Goal: Task Accomplishment & Management: Manage account settings

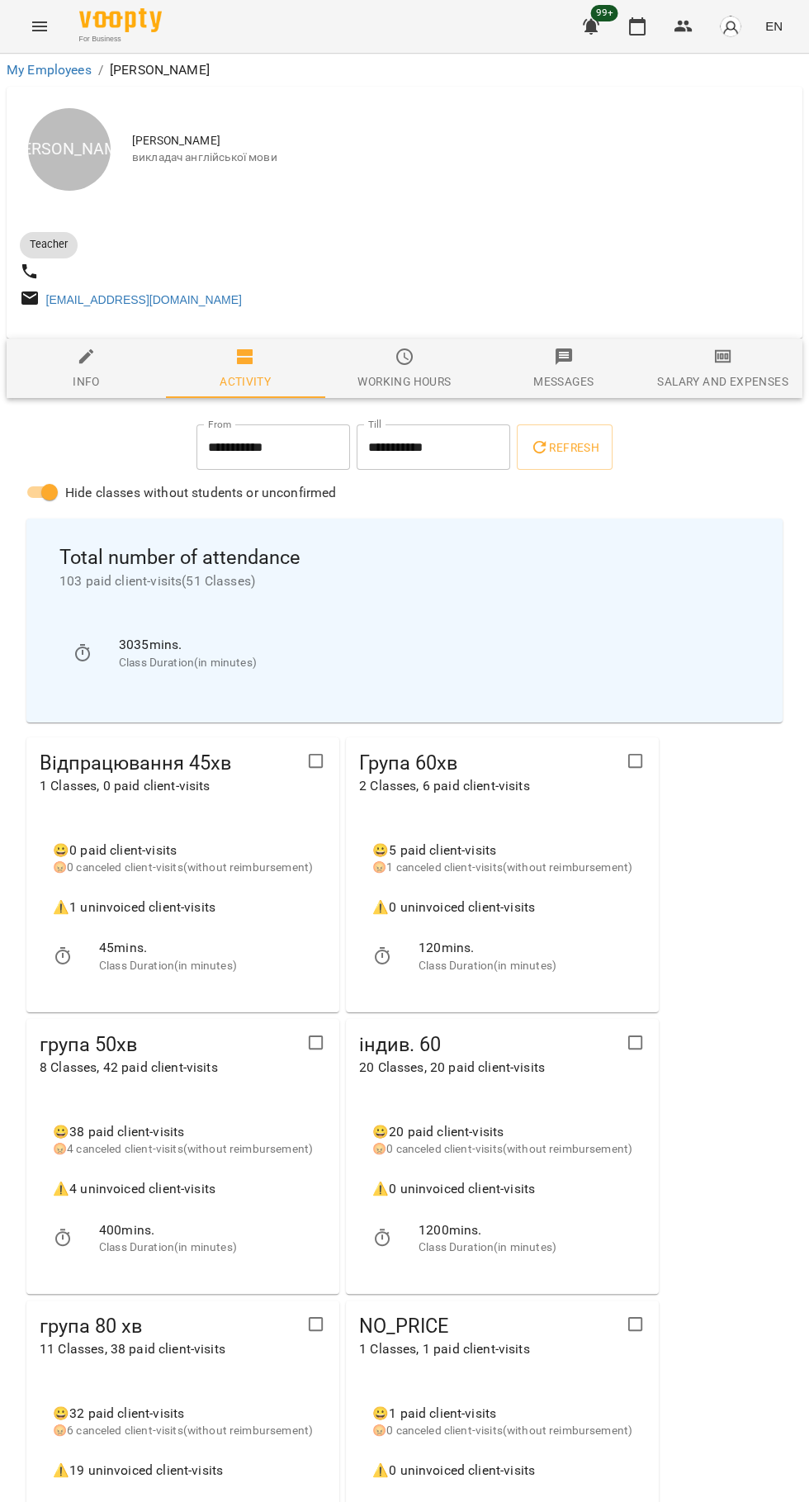
click at [629, 34] on icon "button" at bounding box center [638, 27] width 20 height 20
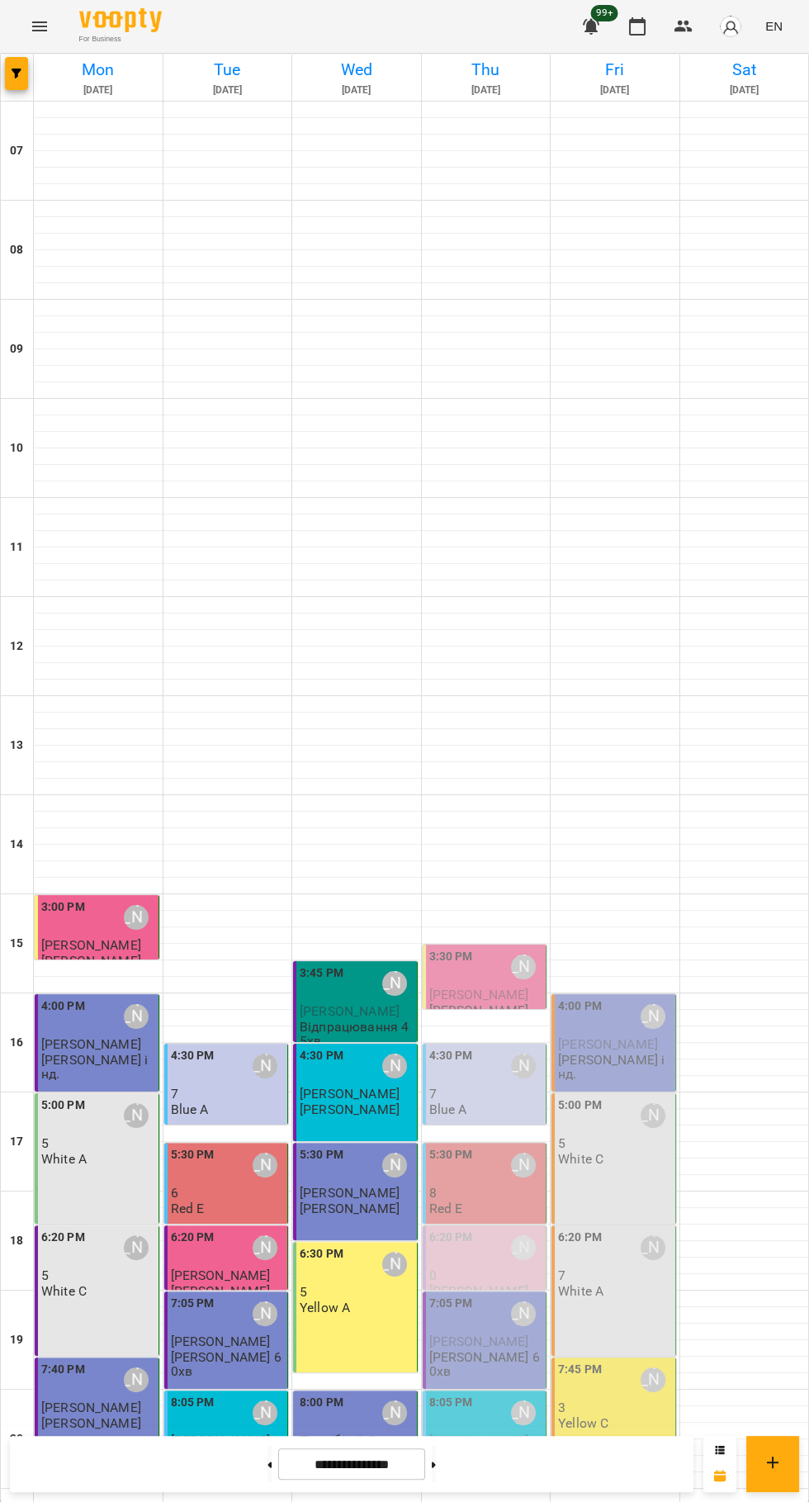
scroll to position [159, 0]
click at [368, 1450] on p "Погрібний Олександр" at bounding box center [357, 1464] width 114 height 29
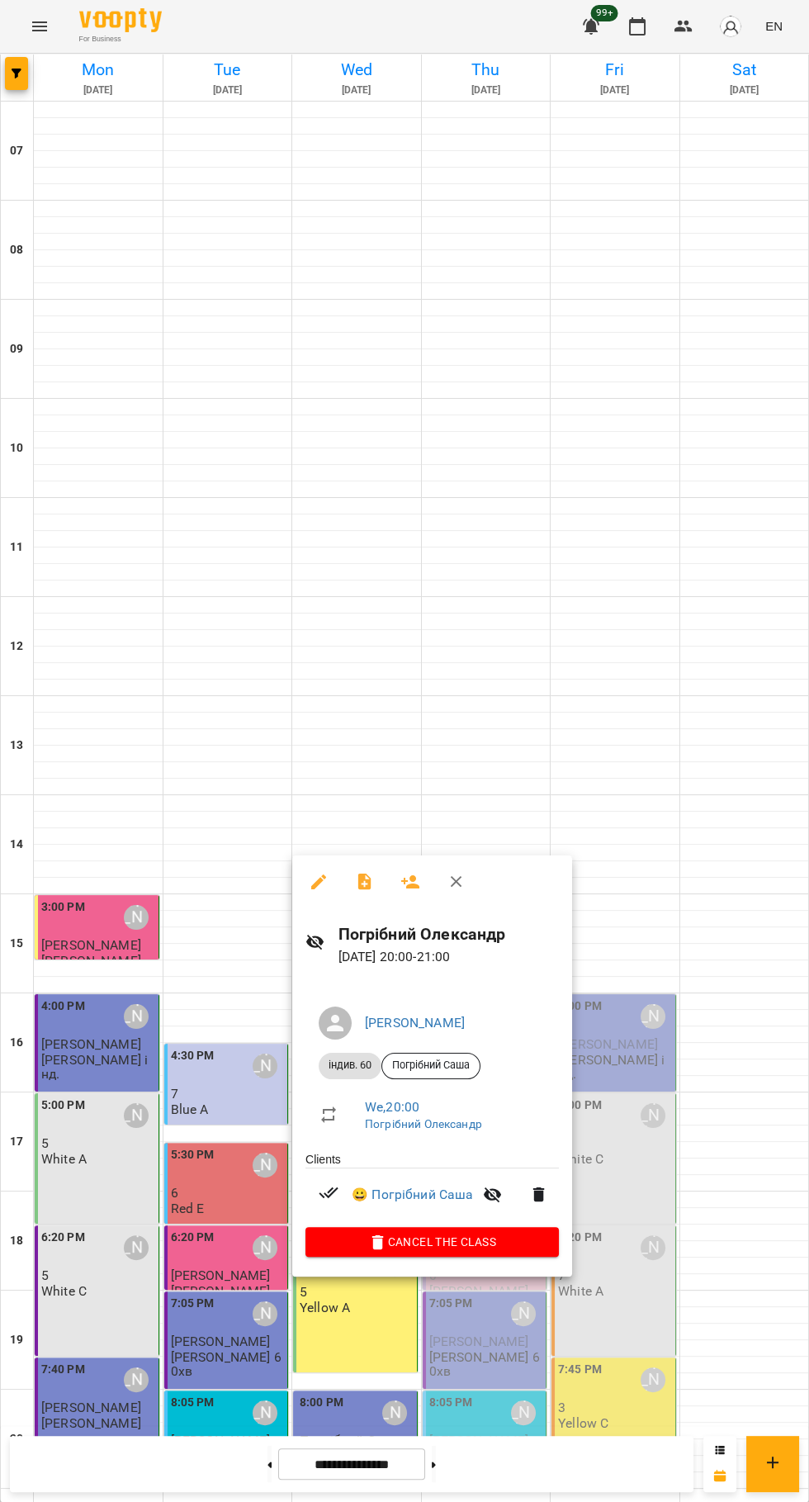
click at [312, 881] on icon "button" at bounding box center [319, 882] width 20 height 20
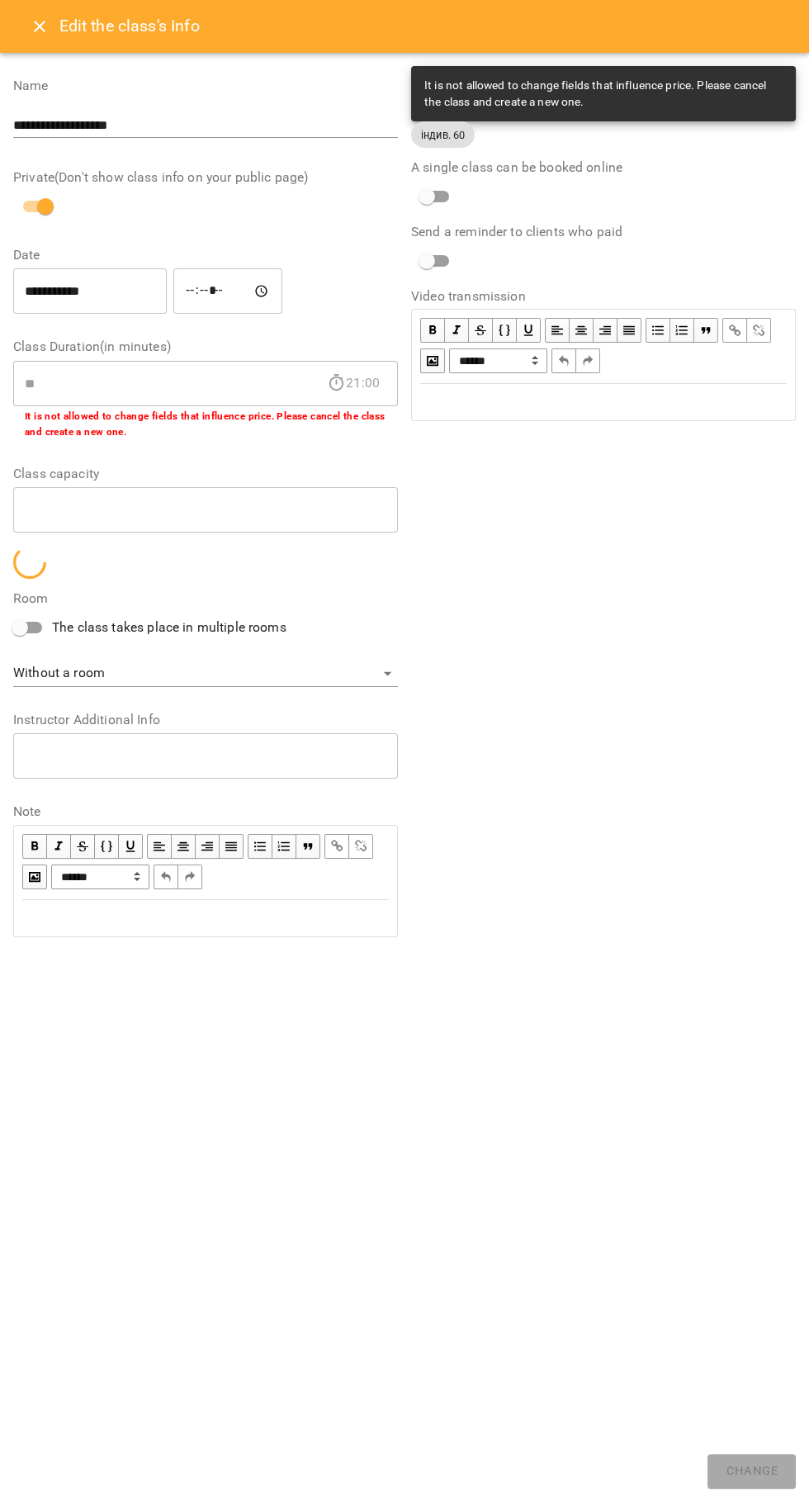
click at [39, 26] on icon "Close" at bounding box center [40, 27] width 12 height 12
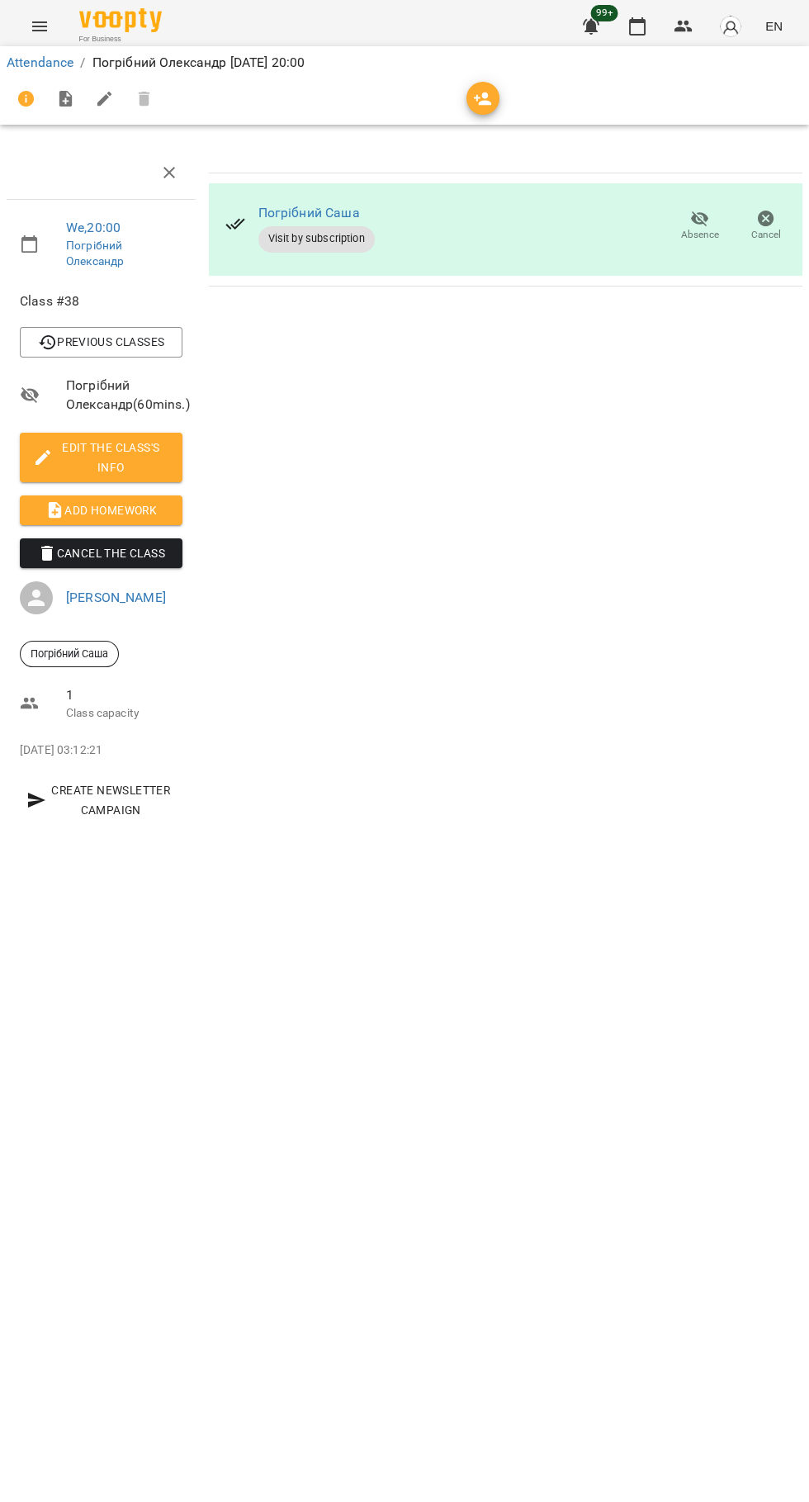
click at [81, 468] on span "Edit the class's Info" at bounding box center [101, 458] width 136 height 40
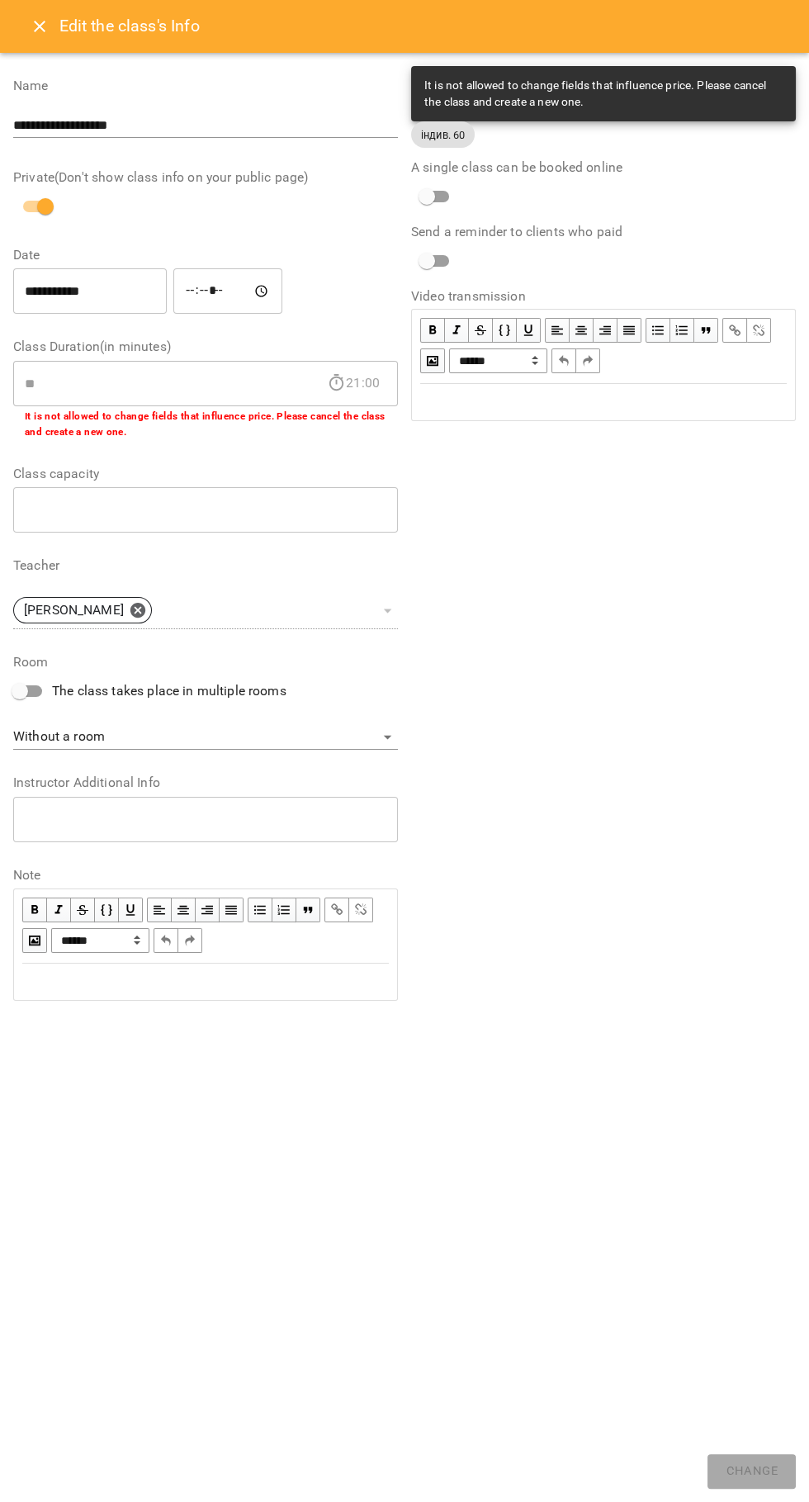
click at [512, 404] on div "Edit text" at bounding box center [603, 402] width 367 height 20
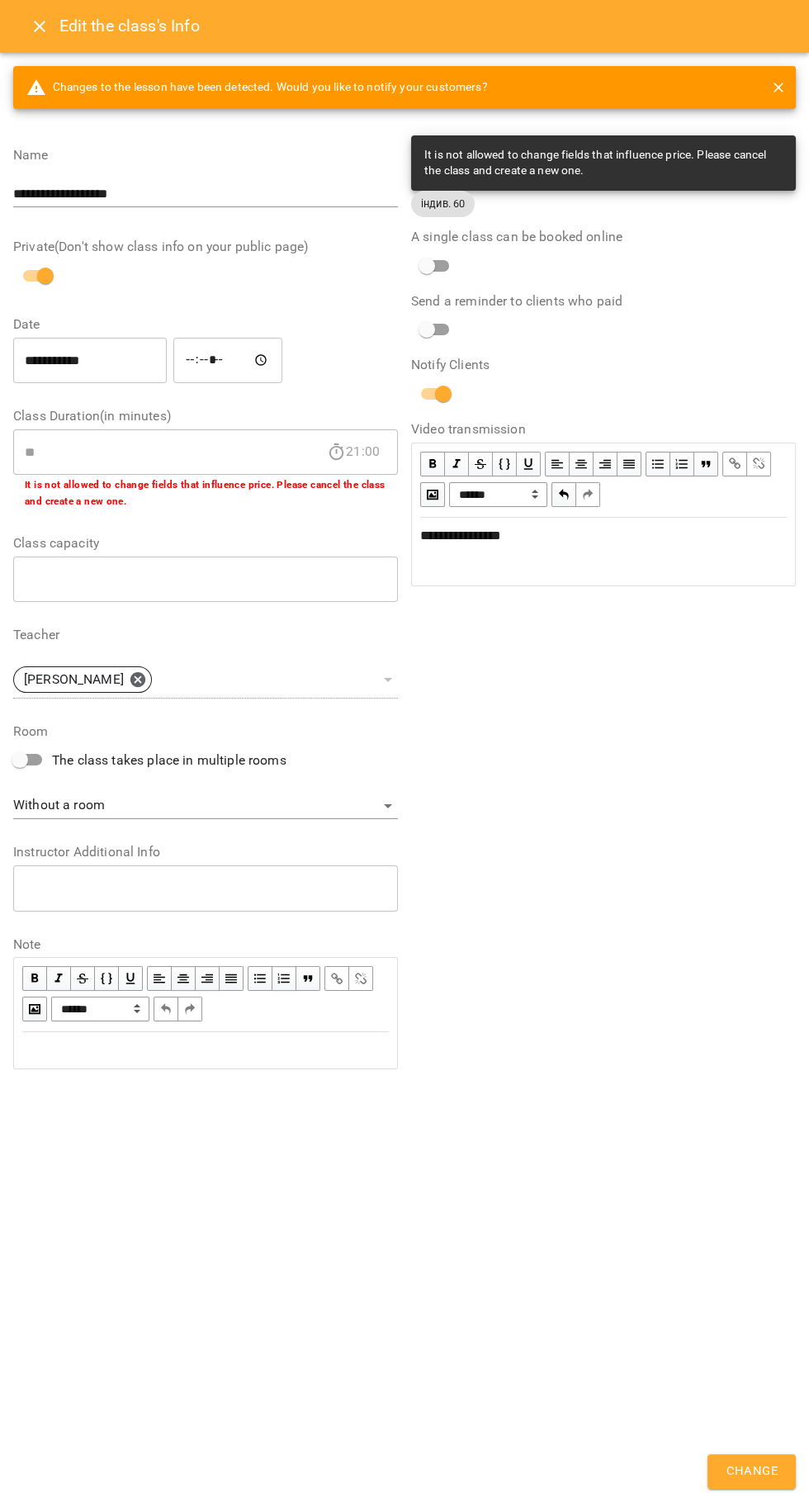
click at [752, 1478] on span "Change" at bounding box center [752, 1471] width 52 height 21
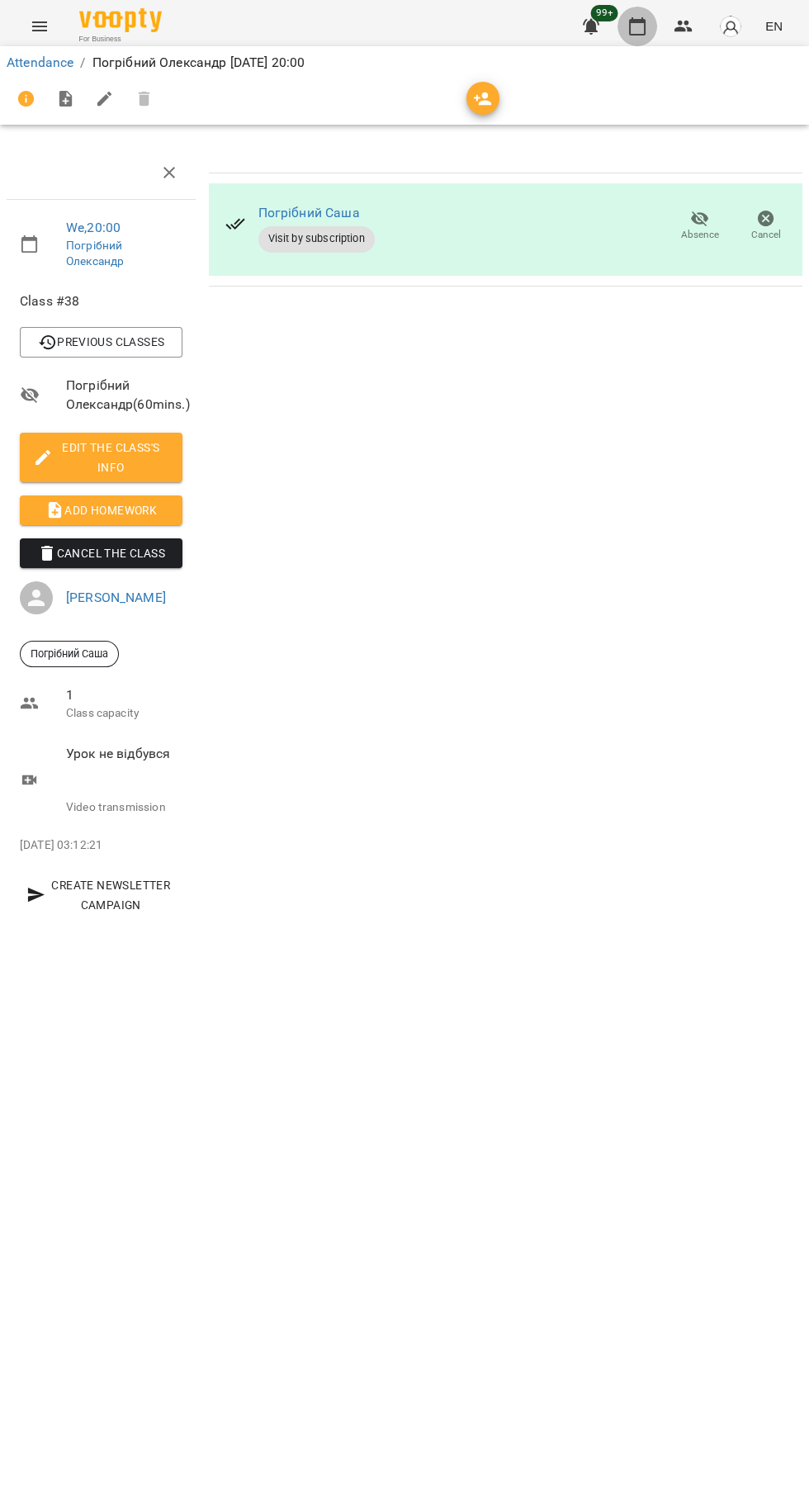
click at [636, 26] on icon "button" at bounding box center [638, 27] width 20 height 20
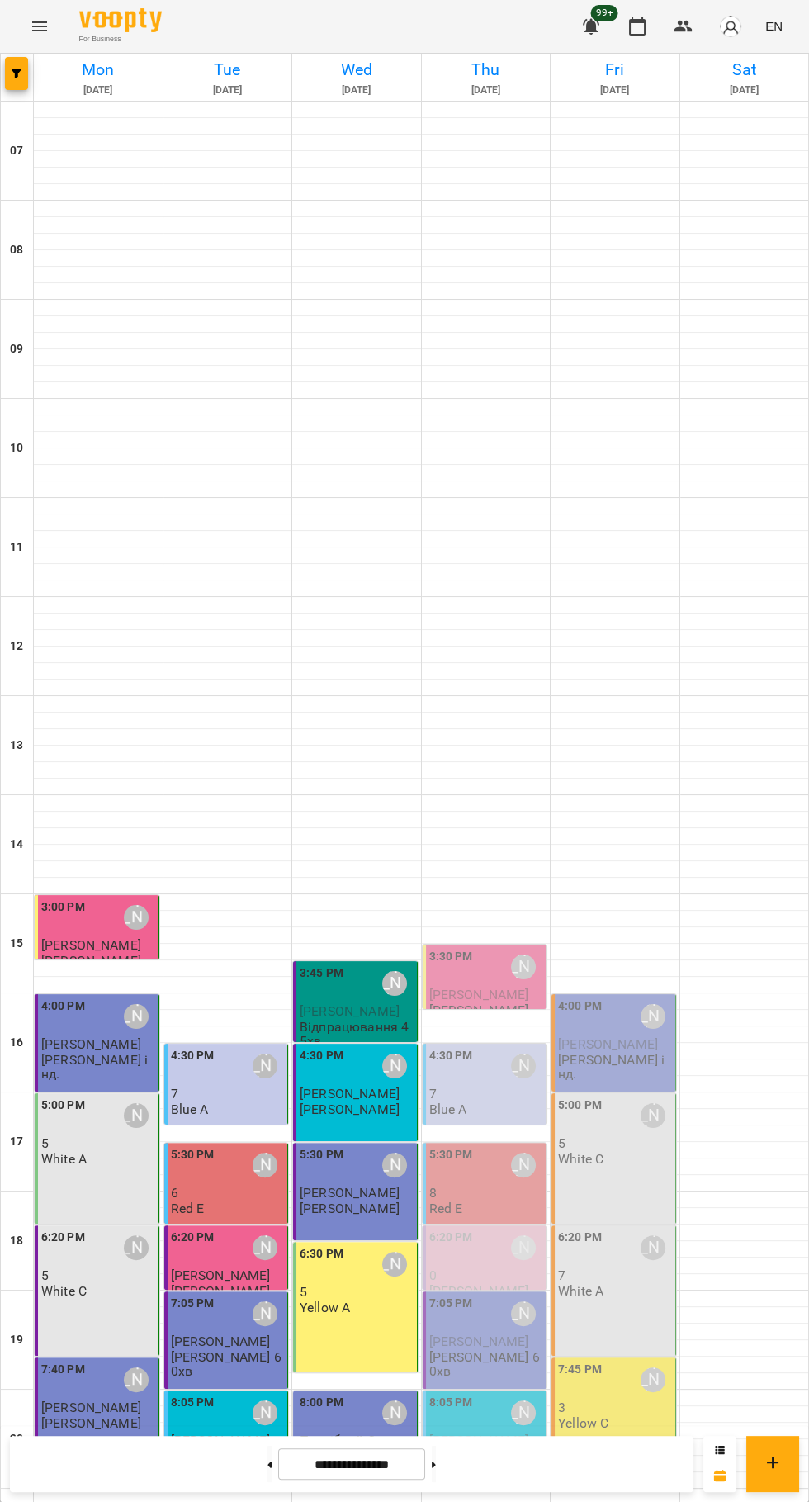
scroll to position [159, 0]
click at [344, 1146] on div "5:30 PM [PERSON_NAME]" at bounding box center [357, 1165] width 114 height 38
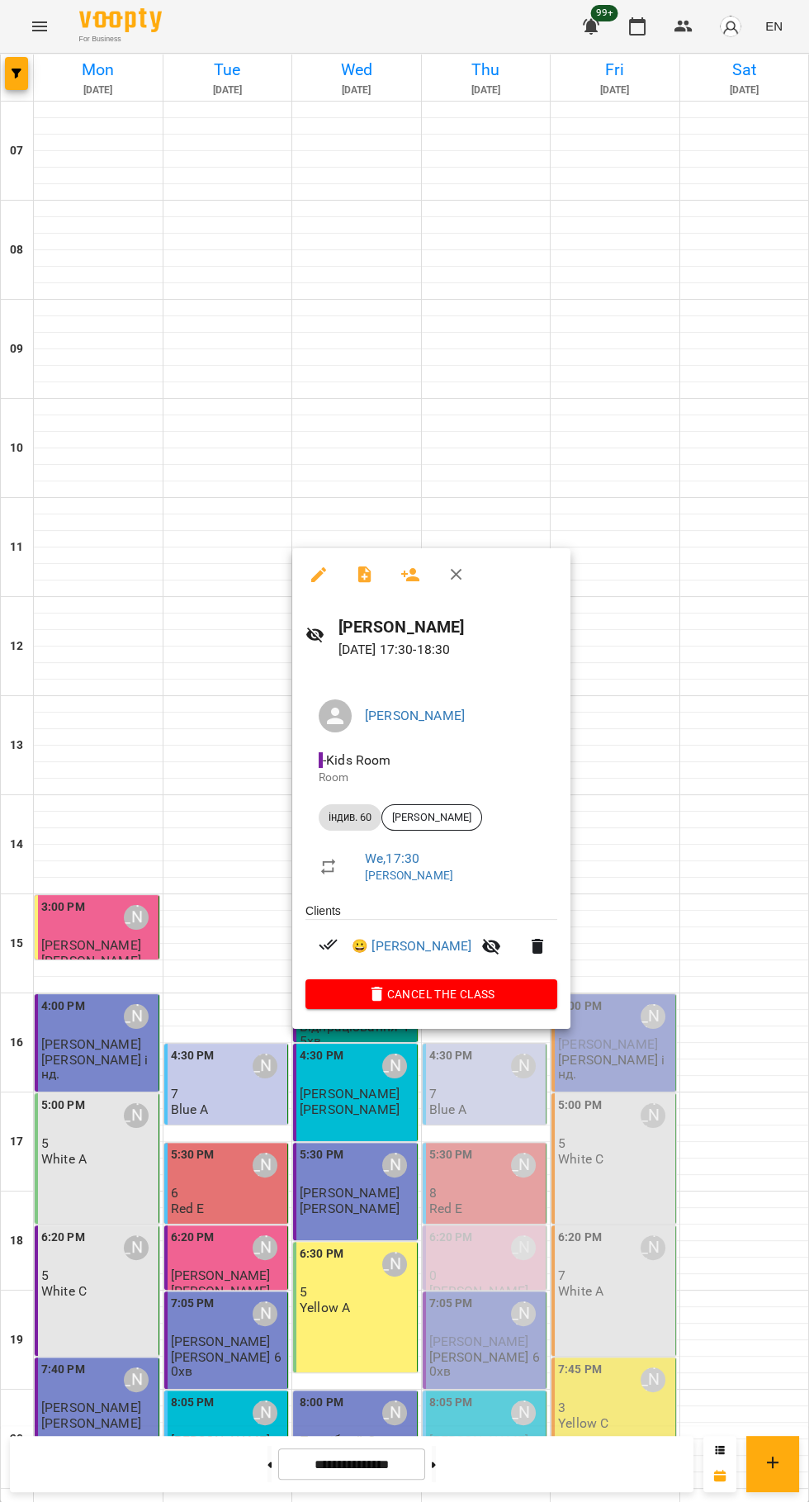
click at [377, 567] on button "button" at bounding box center [365, 575] width 40 height 40
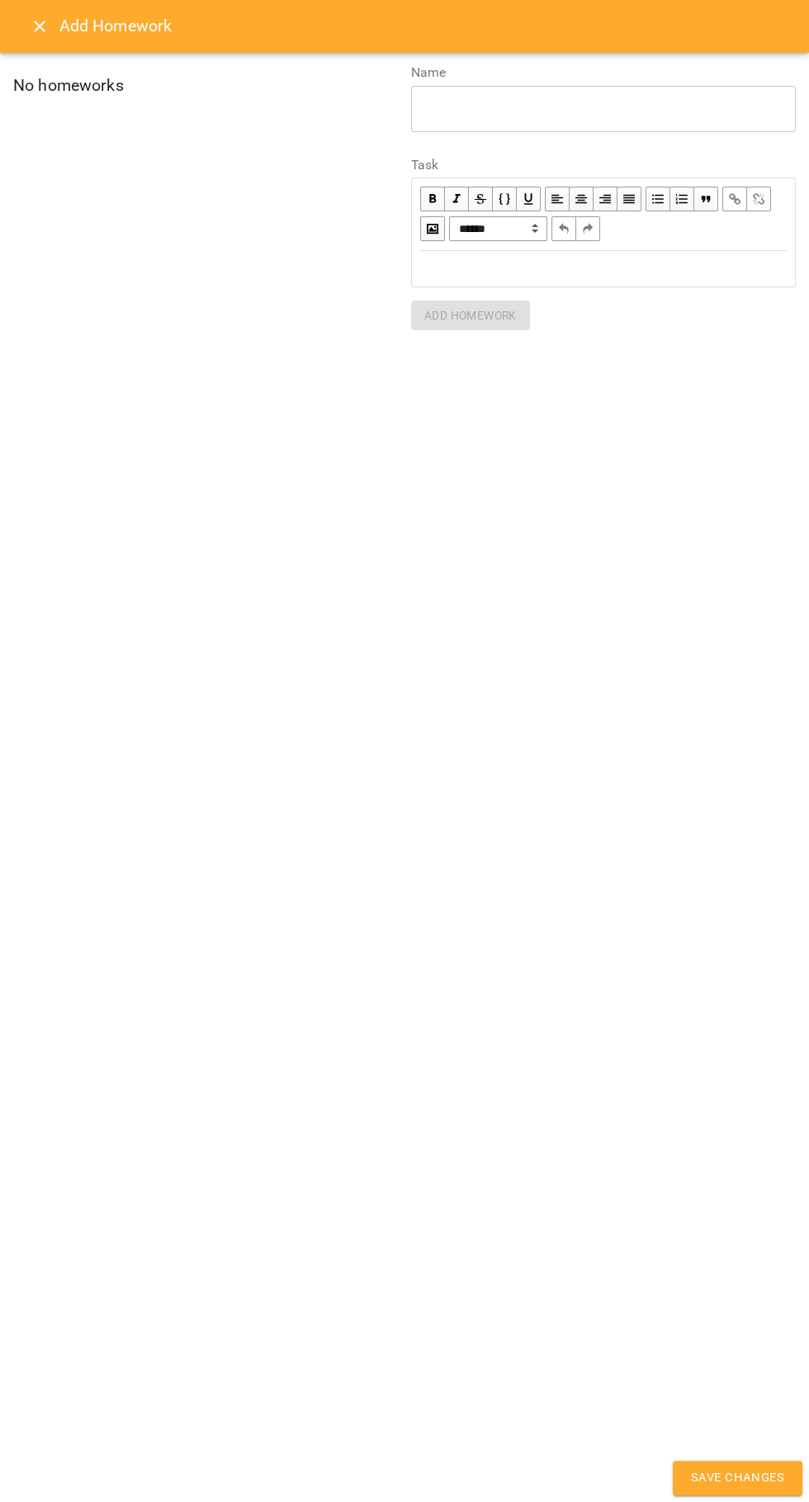
click at [38, 28] on icon "Close" at bounding box center [40, 27] width 12 height 12
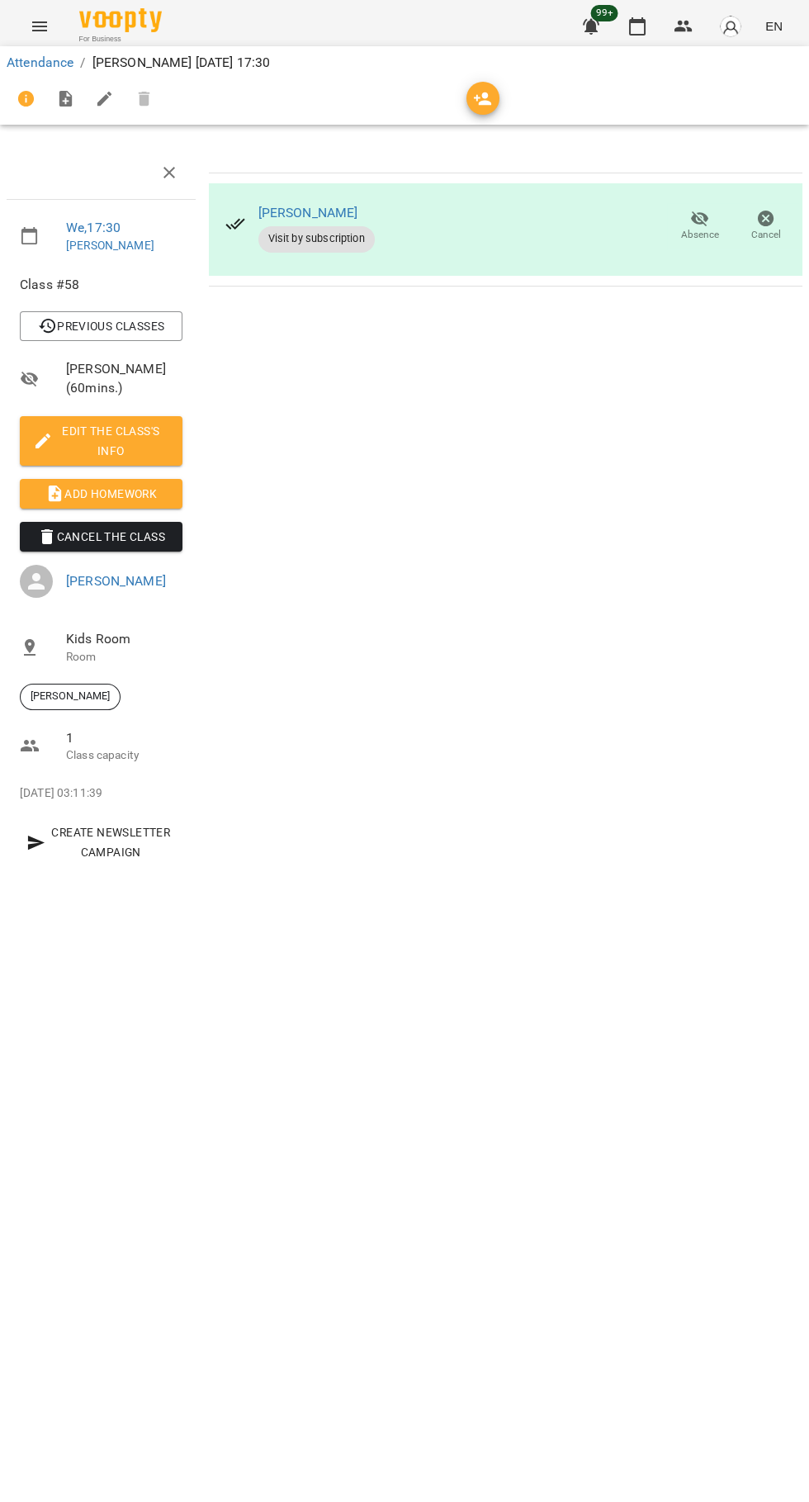
click at [75, 439] on span "Edit the class's Info" at bounding box center [101, 441] width 136 height 40
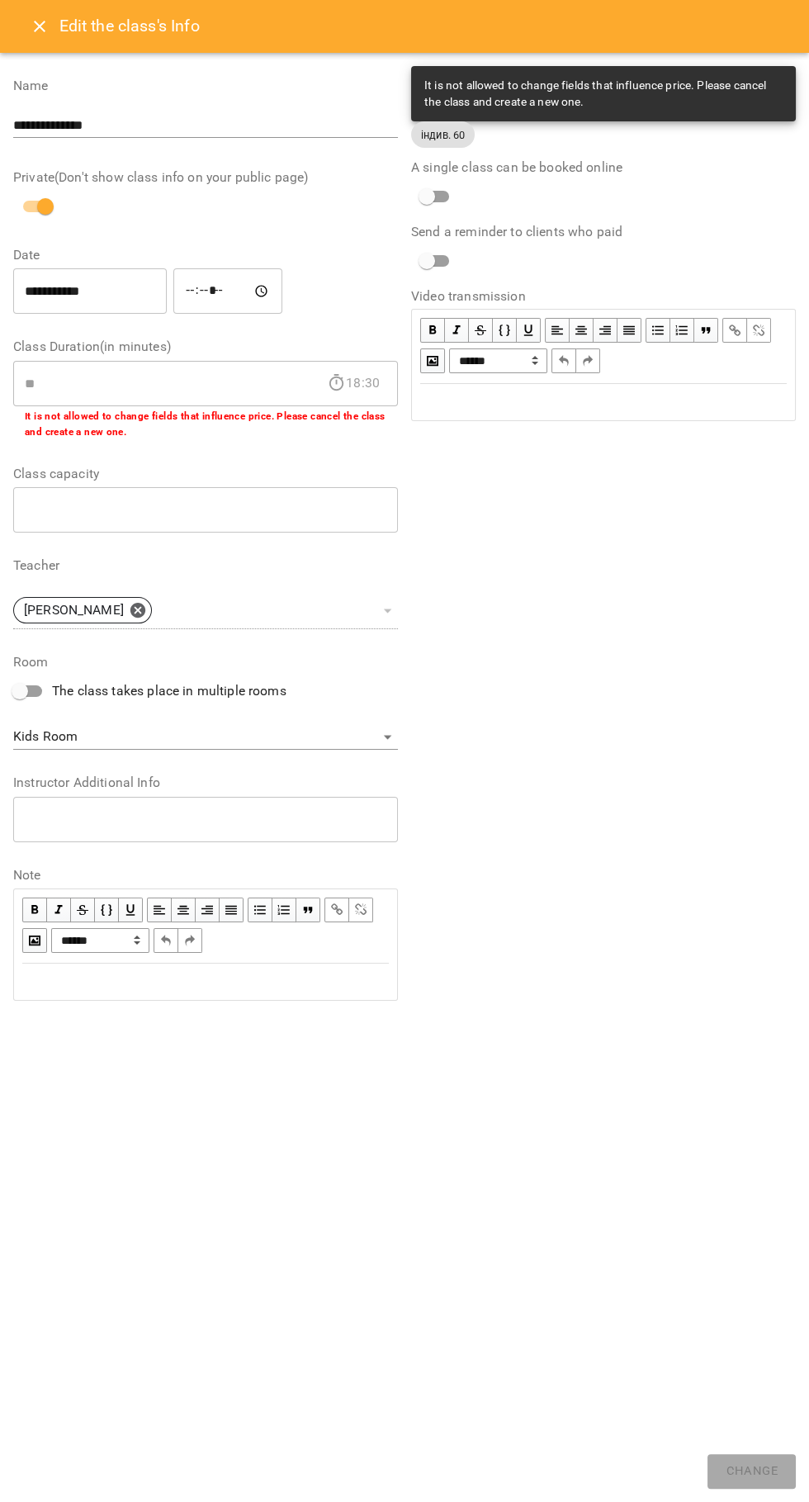
click at [696, 389] on div "Edit text" at bounding box center [604, 402] width 382 height 35
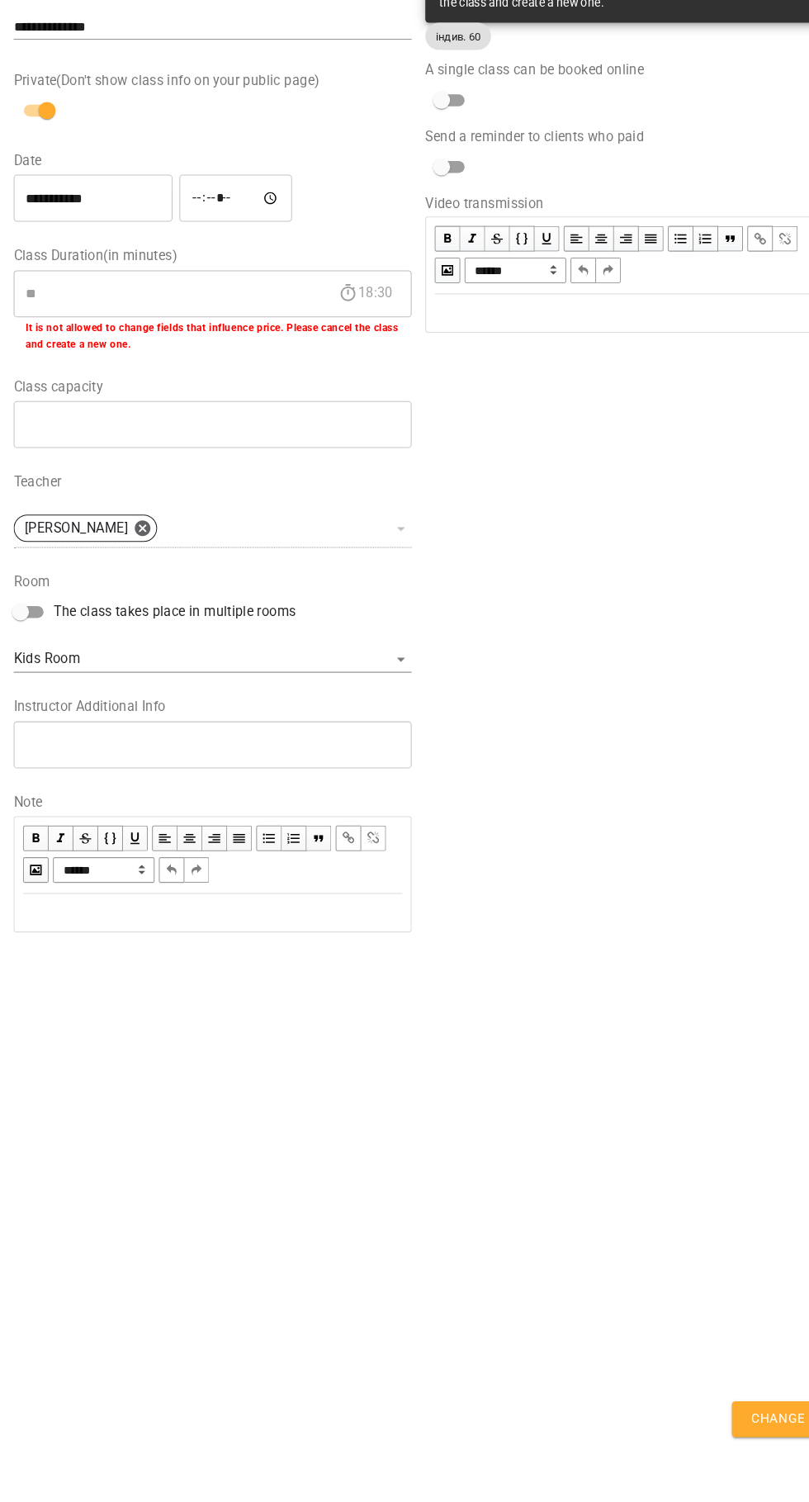
click at [15, 834] on div "* ​" at bounding box center [205, 819] width 385 height 46
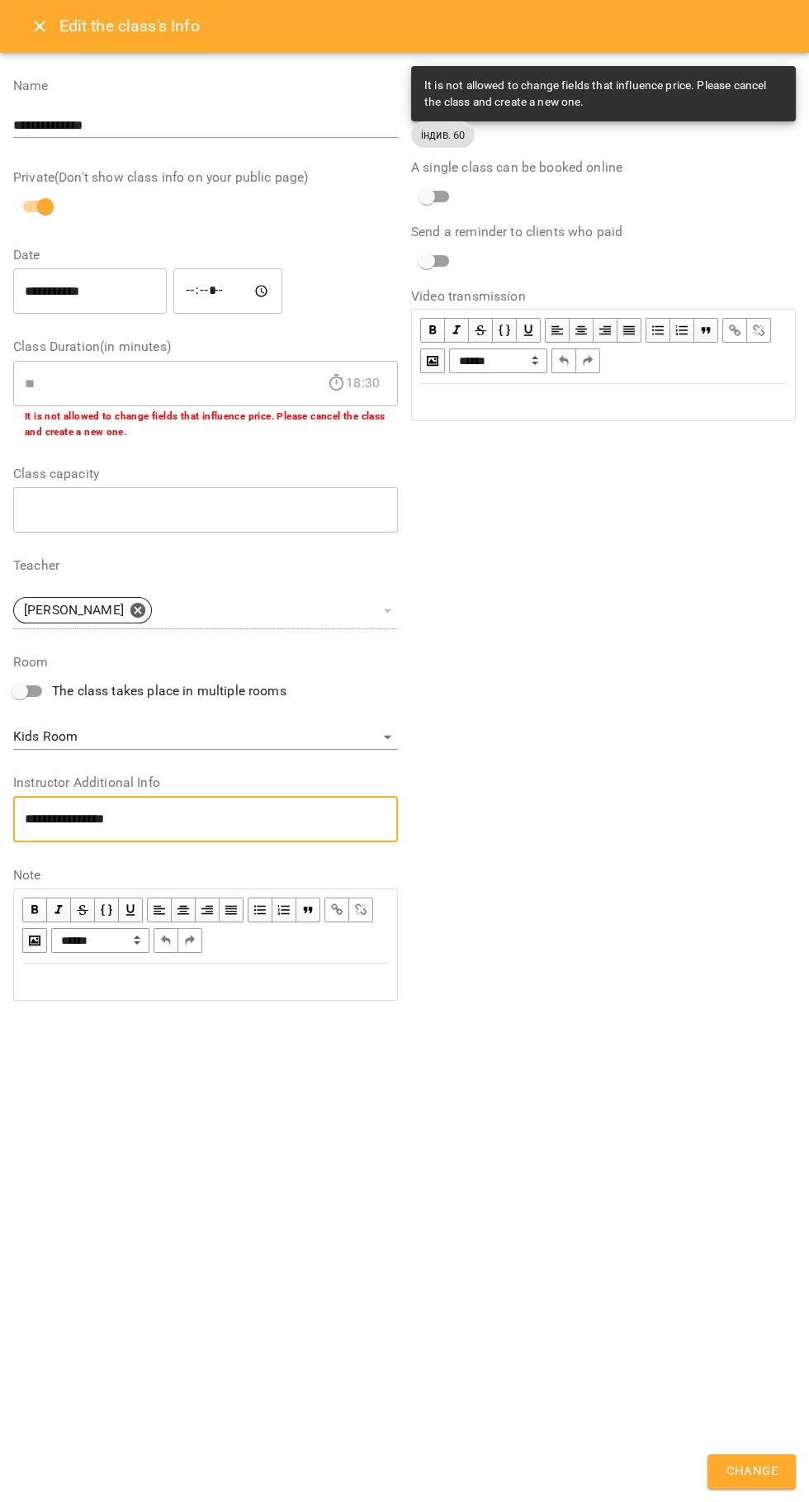
type textarea "**********"
click at [728, 1464] on span "Change" at bounding box center [752, 1471] width 52 height 21
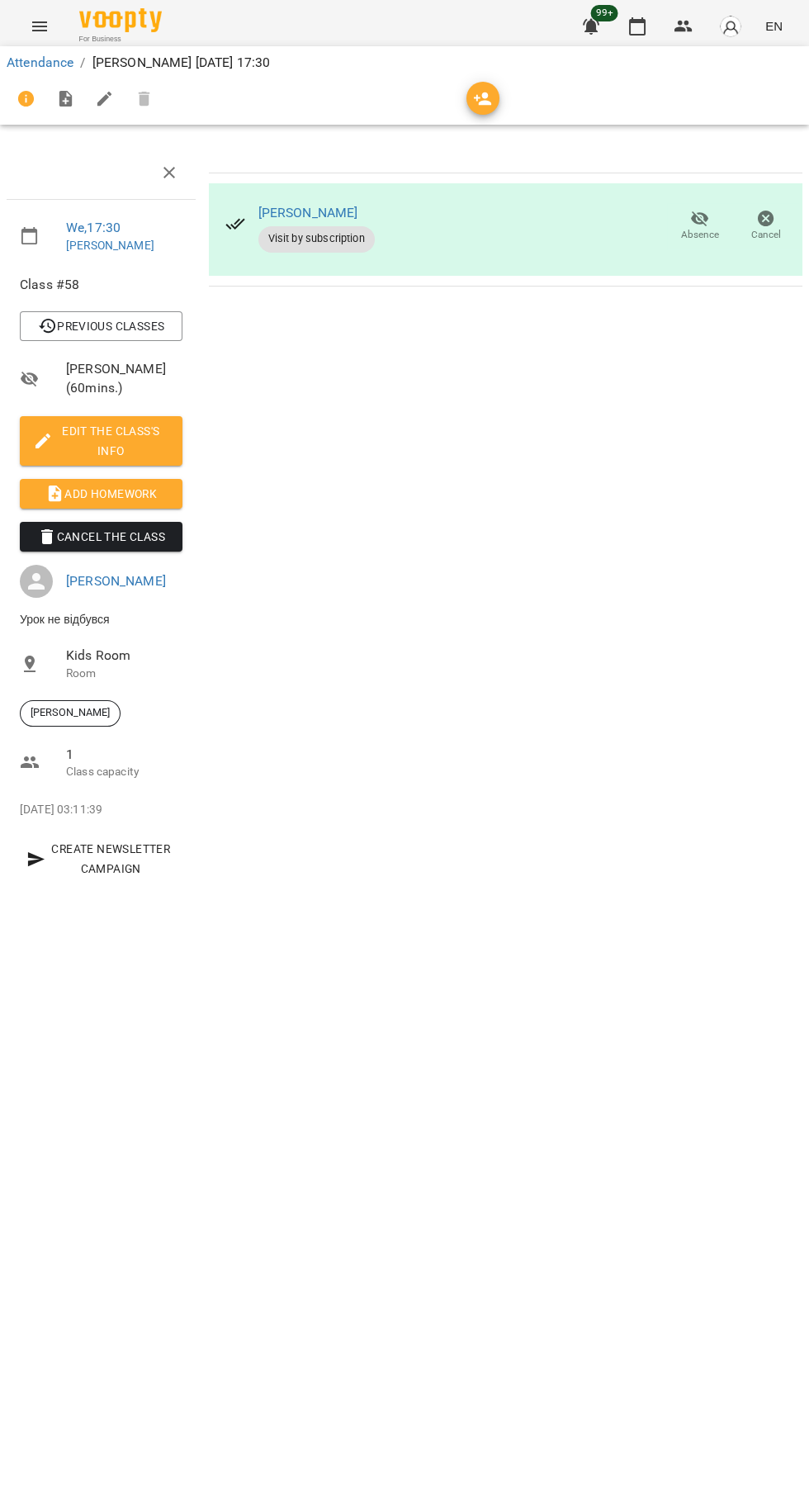
click at [638, 26] on icon "button" at bounding box center [638, 27] width 20 height 20
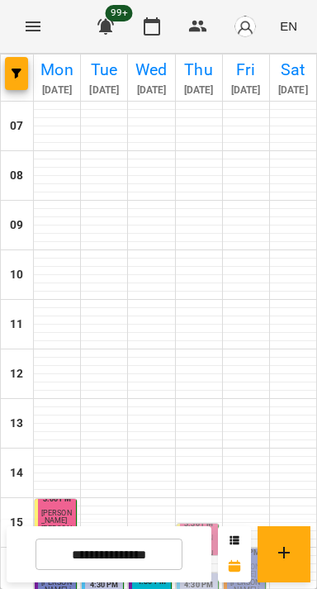
scroll to position [85, 0]
